Goal: Task Accomplishment & Management: Manage account settings

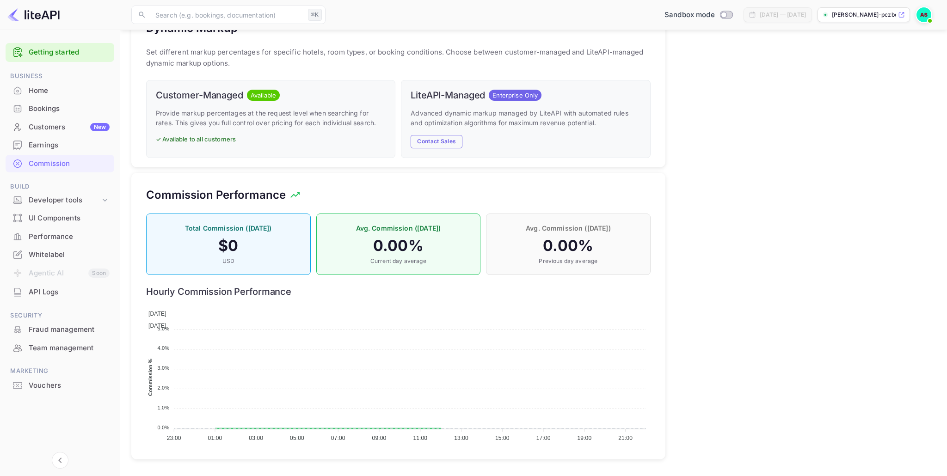
scroll to position [164, 505]
click at [46, 256] on div "Whitelabel" at bounding box center [69, 255] width 81 height 11
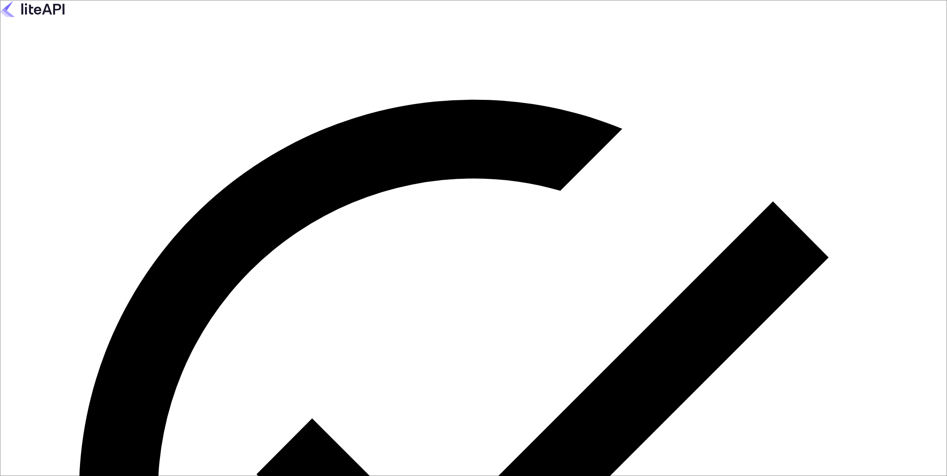
type input "elatourismtechnologies@gmail.com"
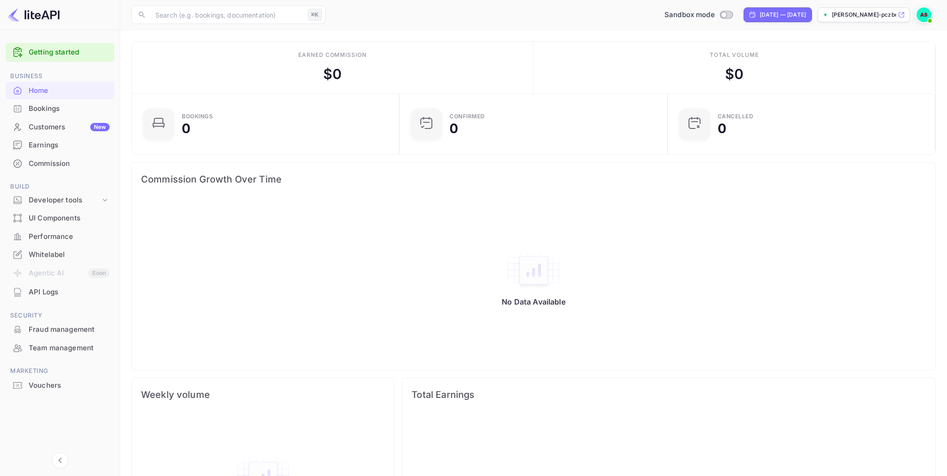
click at [44, 166] on div "Commission" at bounding box center [69, 164] width 81 height 11
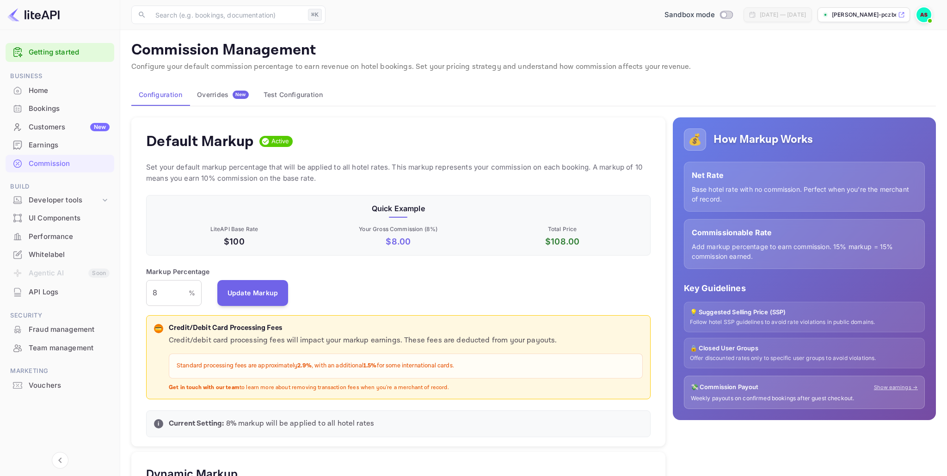
click at [217, 97] on div "Overrides New" at bounding box center [223, 95] width 52 height 8
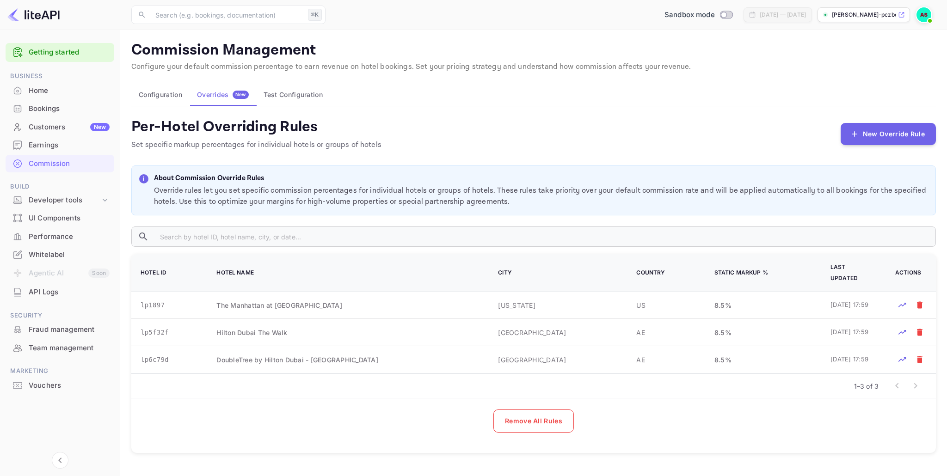
click at [170, 98] on button "Configuration" at bounding box center [160, 95] width 58 height 22
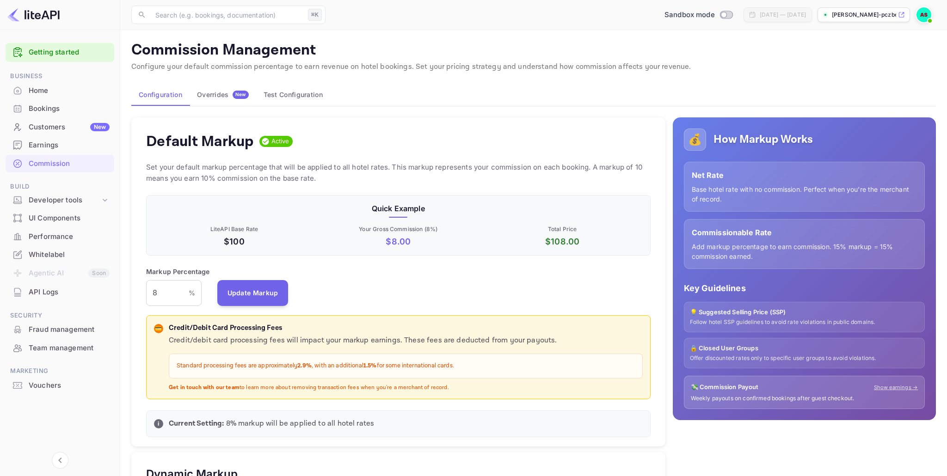
scroll to position [164, 505]
click at [218, 95] on div "Overrides New" at bounding box center [223, 95] width 52 height 8
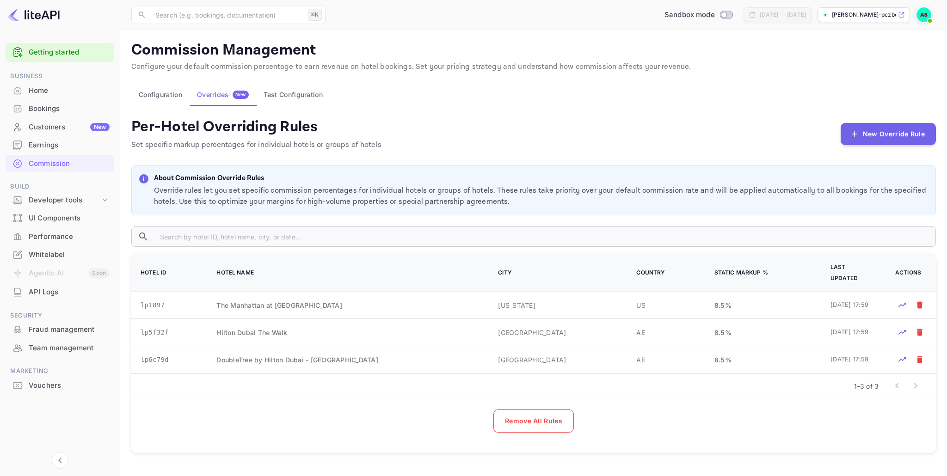
click at [308, 97] on button "Test Configuration" at bounding box center [293, 95] width 74 height 22
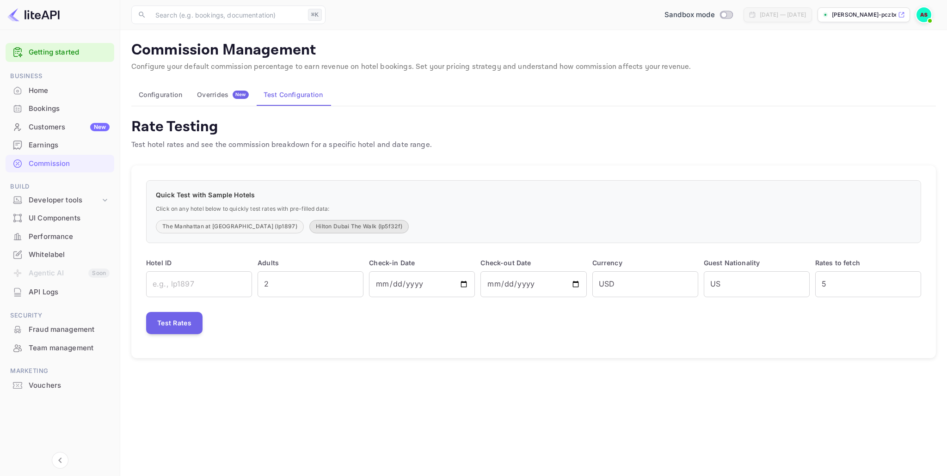
click at [333, 230] on button "Hilton Dubai The Walk (lp5f32f)" at bounding box center [358, 226] width 99 height 13
type input "lp5f32f"
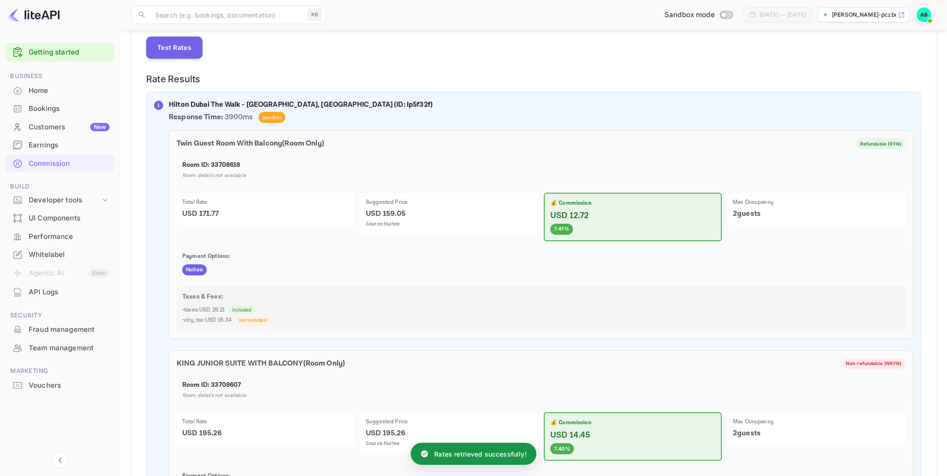
scroll to position [200, 0]
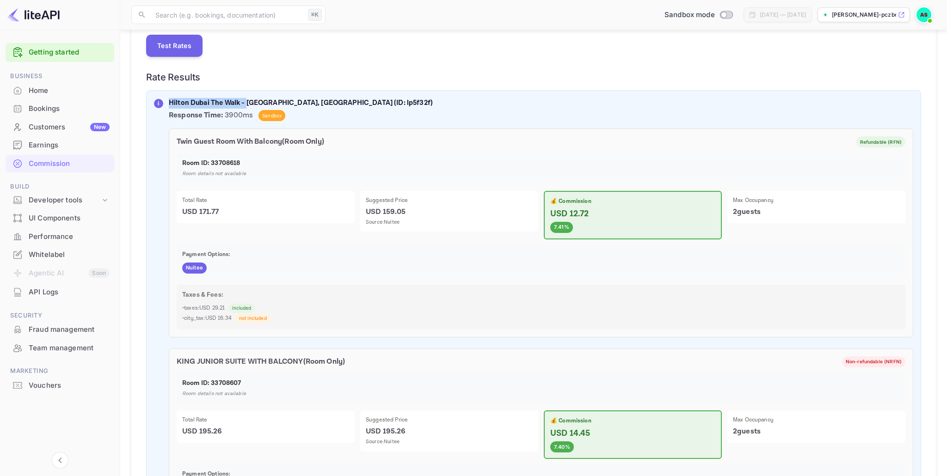
drag, startPoint x: 171, startPoint y: 100, endPoint x: 249, endPoint y: 101, distance: 78.6
click at [247, 101] on p "Hilton Dubai The Walk - [GEOGRAPHIC_DATA], [GEOGRAPHIC_DATA] (ID: lp5f32f)" at bounding box center [541, 103] width 745 height 11
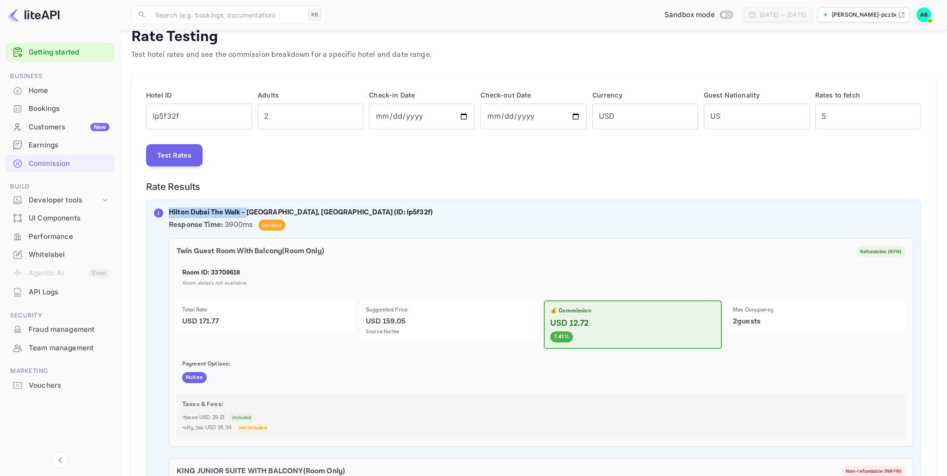
scroll to position [0, 0]
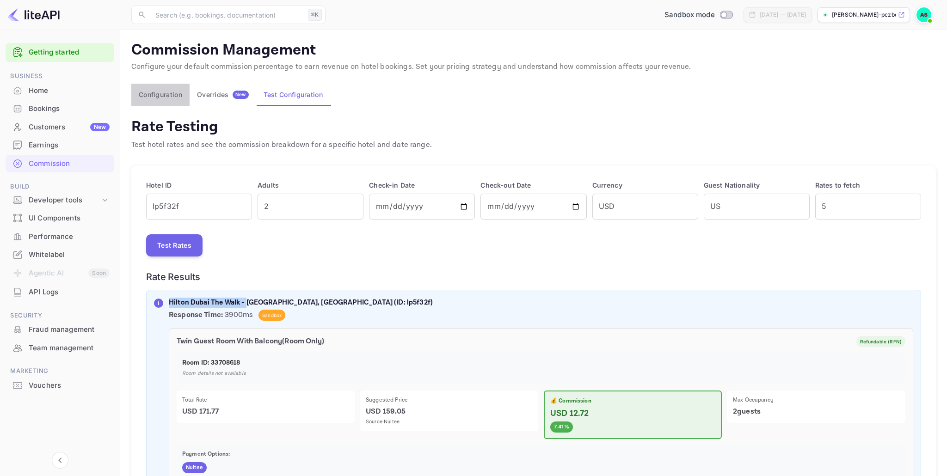
click at [164, 95] on button "Configuration" at bounding box center [160, 95] width 58 height 22
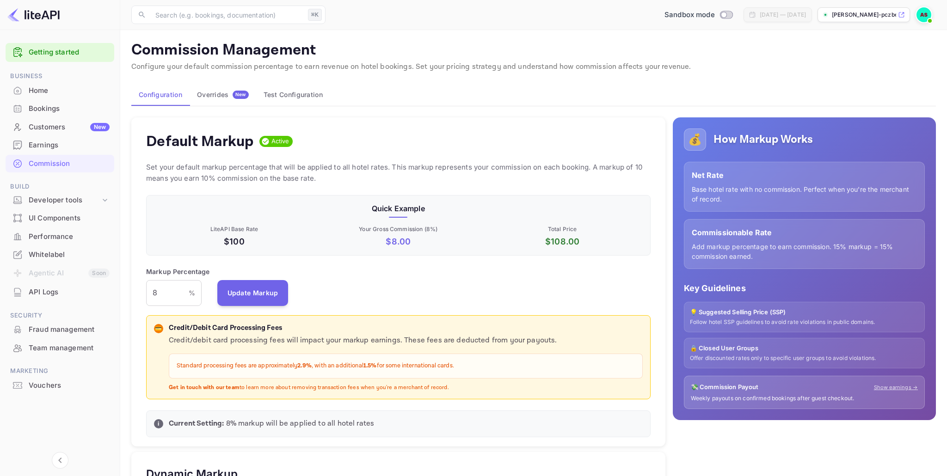
scroll to position [164, 505]
drag, startPoint x: 154, startPoint y: 291, endPoint x: 145, endPoint y: 291, distance: 8.8
click at [146, 291] on div "Default Markup Active Set your default markup percentage that will be applied t…" at bounding box center [398, 282] width 534 height 330
type input "10"
click at [249, 292] on button "Update Markup" at bounding box center [252, 293] width 71 height 26
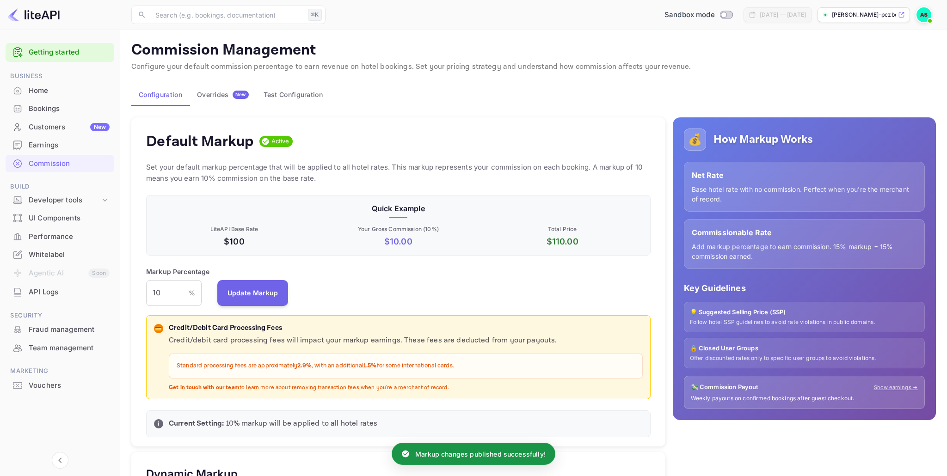
click at [221, 95] on div "Overrides New" at bounding box center [223, 95] width 52 height 8
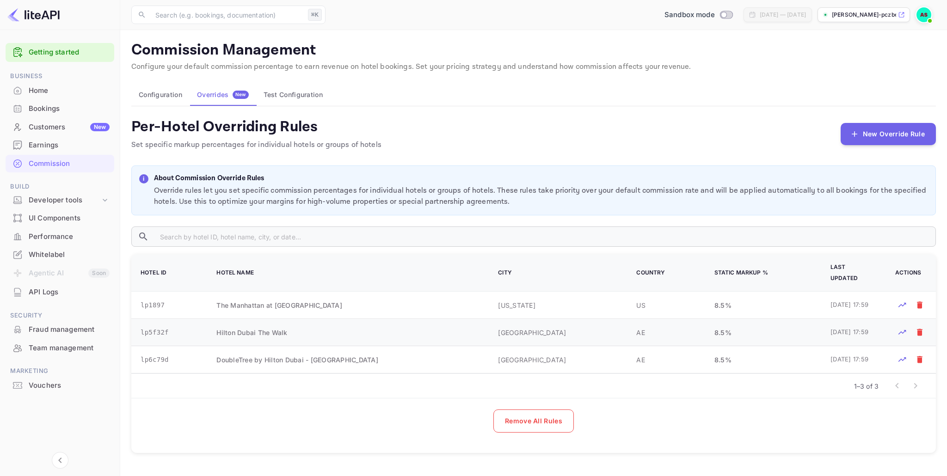
click at [270, 329] on td "Hilton Dubai The Walk" at bounding box center [346, 332] width 282 height 27
click at [903, 328] on icon "Test rates for this hotel" at bounding box center [902, 332] width 9 height 9
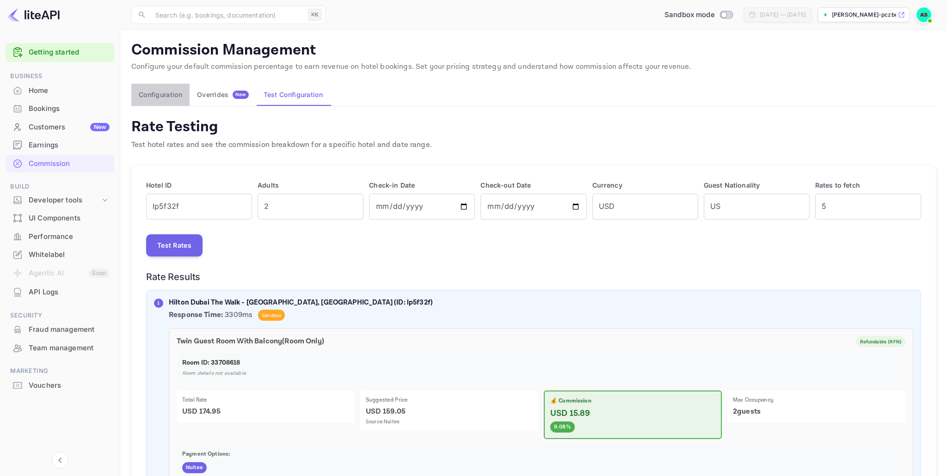
click at [155, 95] on button "Configuration" at bounding box center [160, 95] width 58 height 22
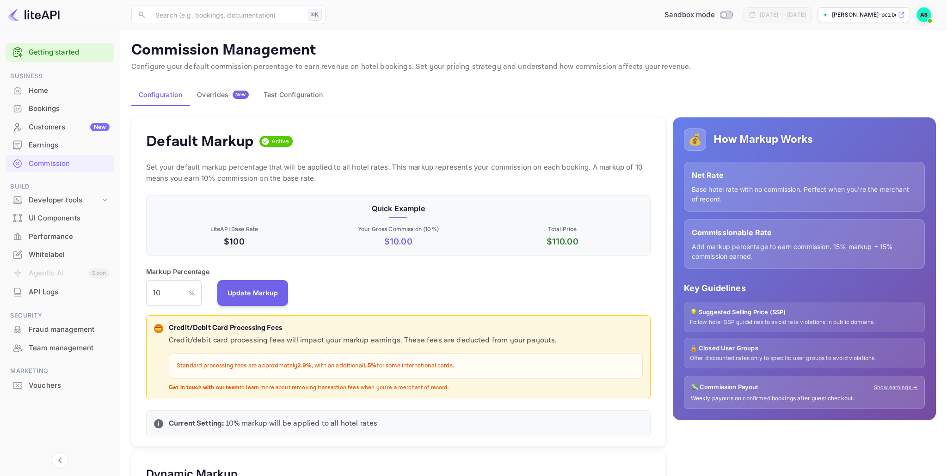
scroll to position [164, 505]
click at [215, 96] on div "Overrides New" at bounding box center [223, 95] width 52 height 8
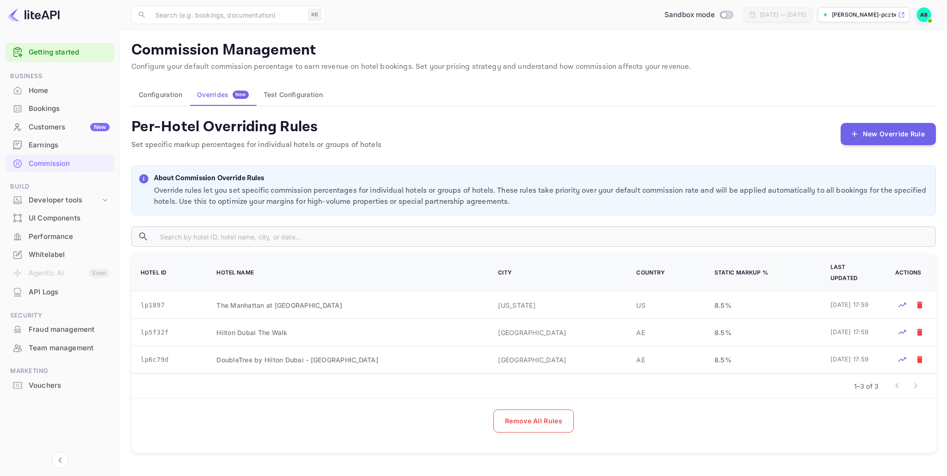
click at [161, 92] on button "Configuration" at bounding box center [160, 95] width 58 height 22
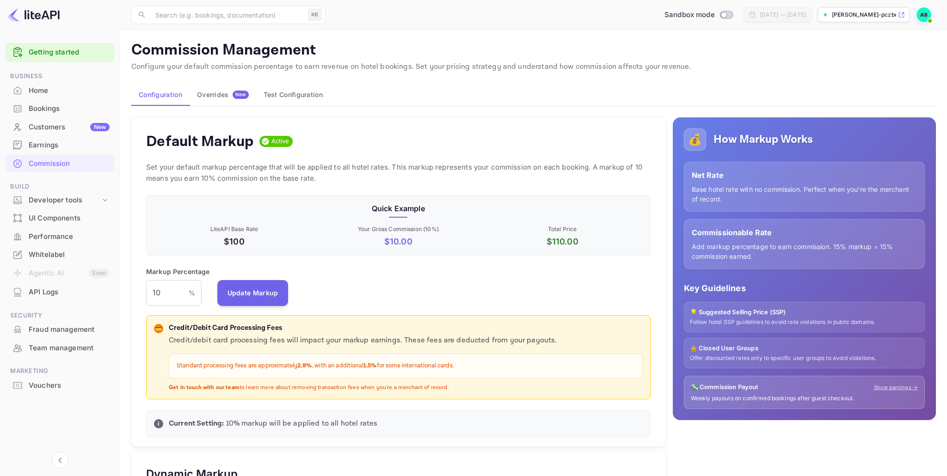
scroll to position [164, 505]
